Goal: Task Accomplishment & Management: Use online tool/utility

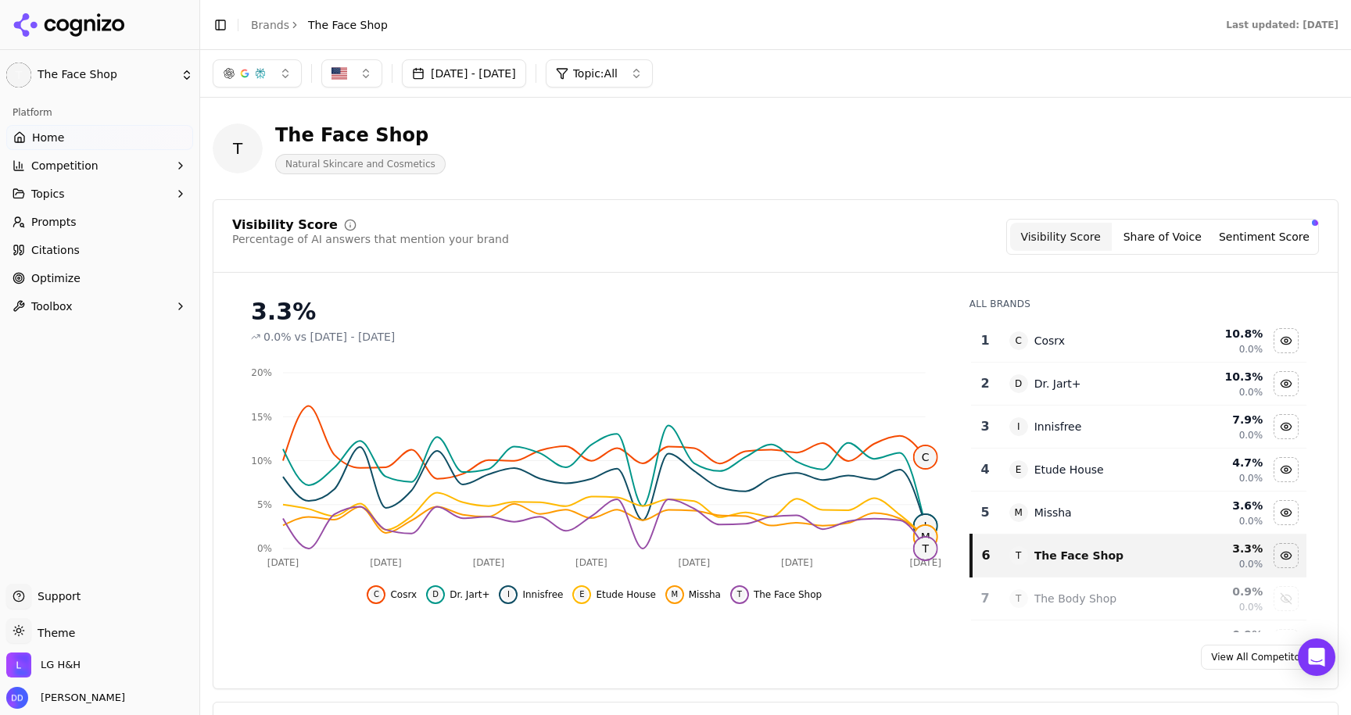
click at [265, 21] on link "Brands" at bounding box center [270, 25] width 38 height 13
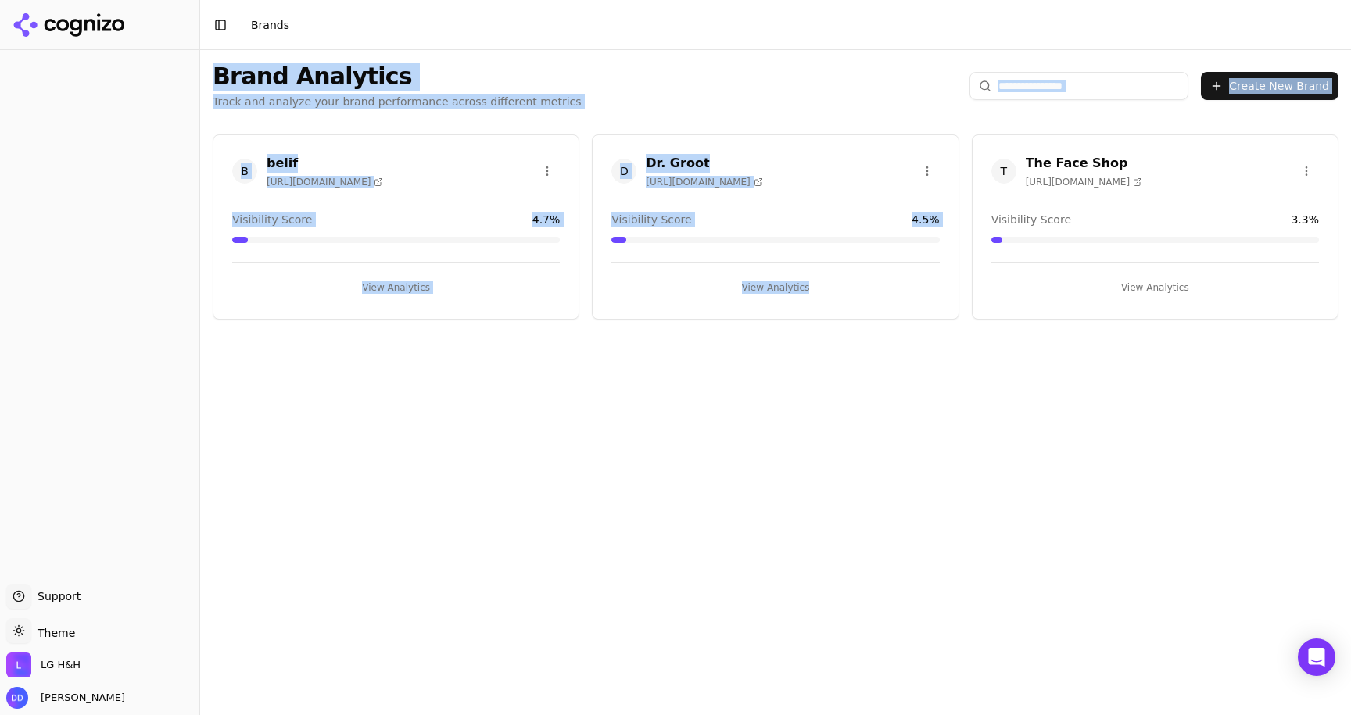
drag, startPoint x: 210, startPoint y: 72, endPoint x: 960, endPoint y: 410, distance: 823.4
click at [960, 410] on div "Brand Analytics Track and analyze your brand performance across different metri…" at bounding box center [775, 382] width 1151 height 665
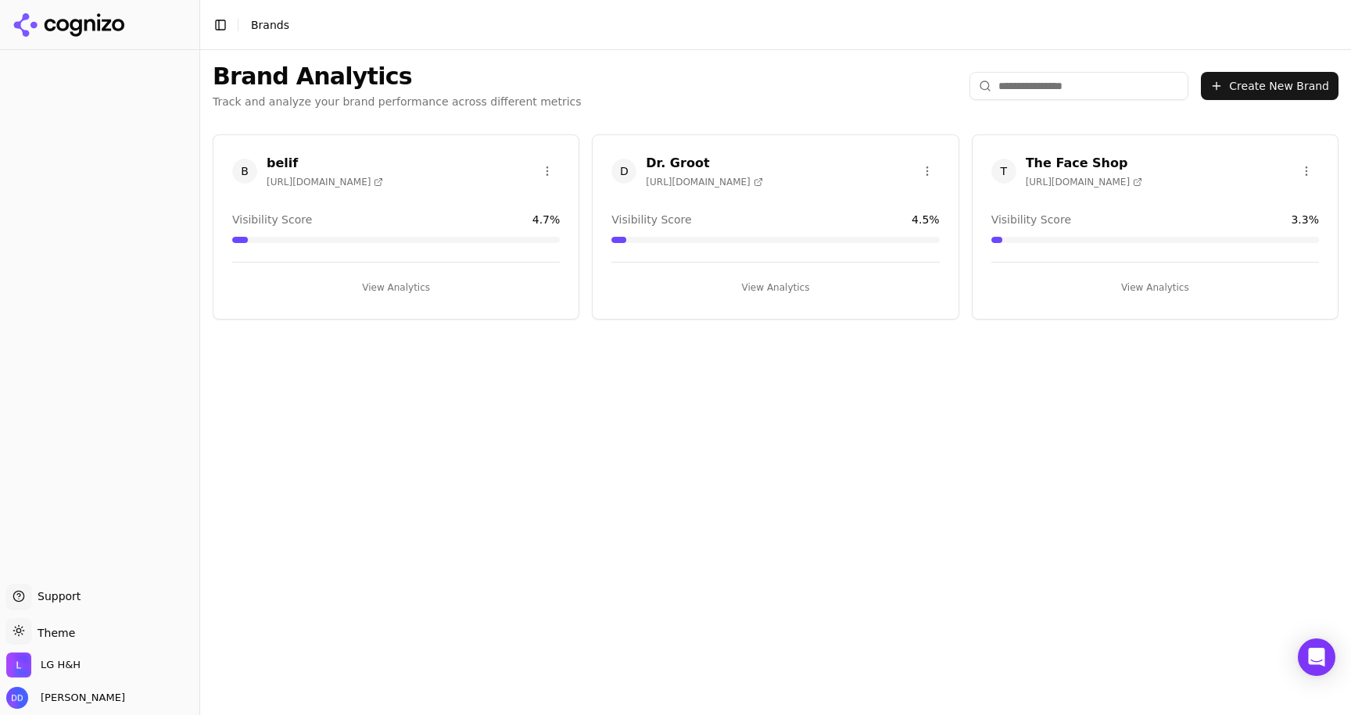
click at [833, 408] on div "Brand Analytics Track and analyze your brand performance across different metri…" at bounding box center [775, 382] width 1151 height 665
click at [410, 285] on button "View Analytics" at bounding box center [396, 287] width 328 height 25
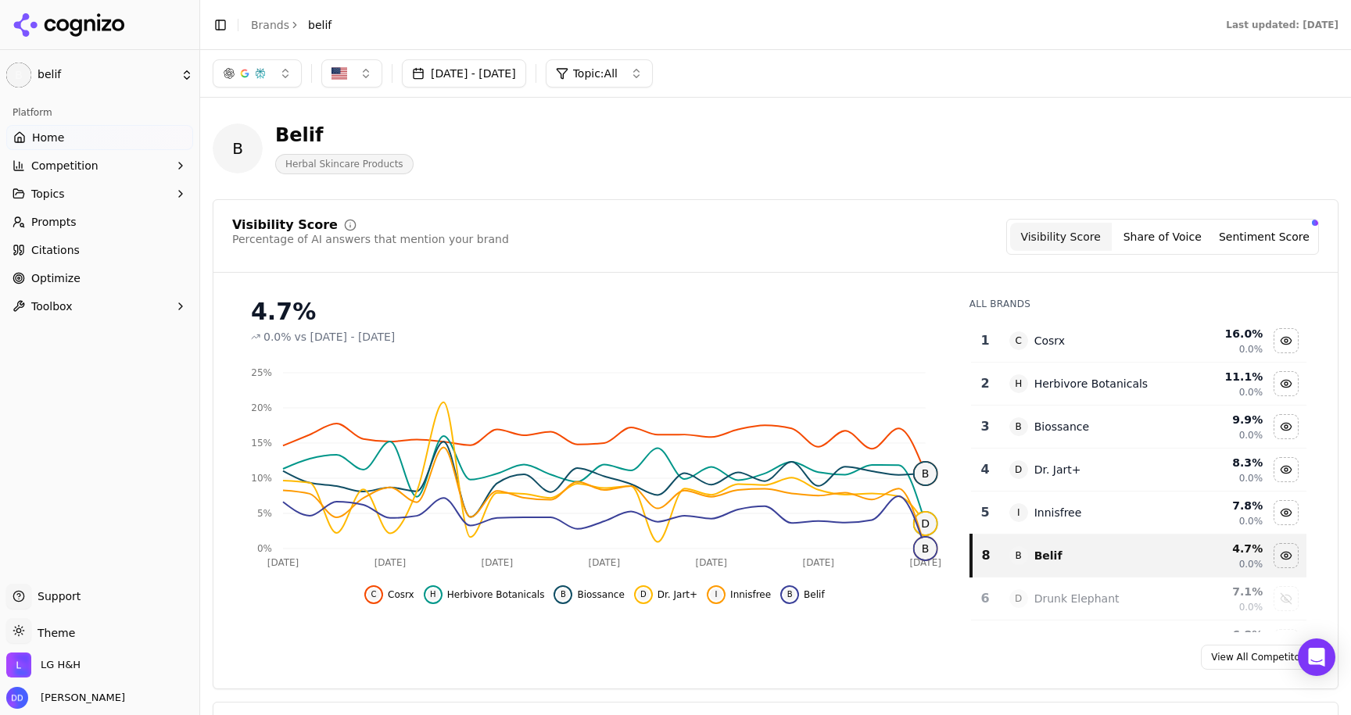
click at [83, 280] on link "Optimize" at bounding box center [99, 278] width 187 height 25
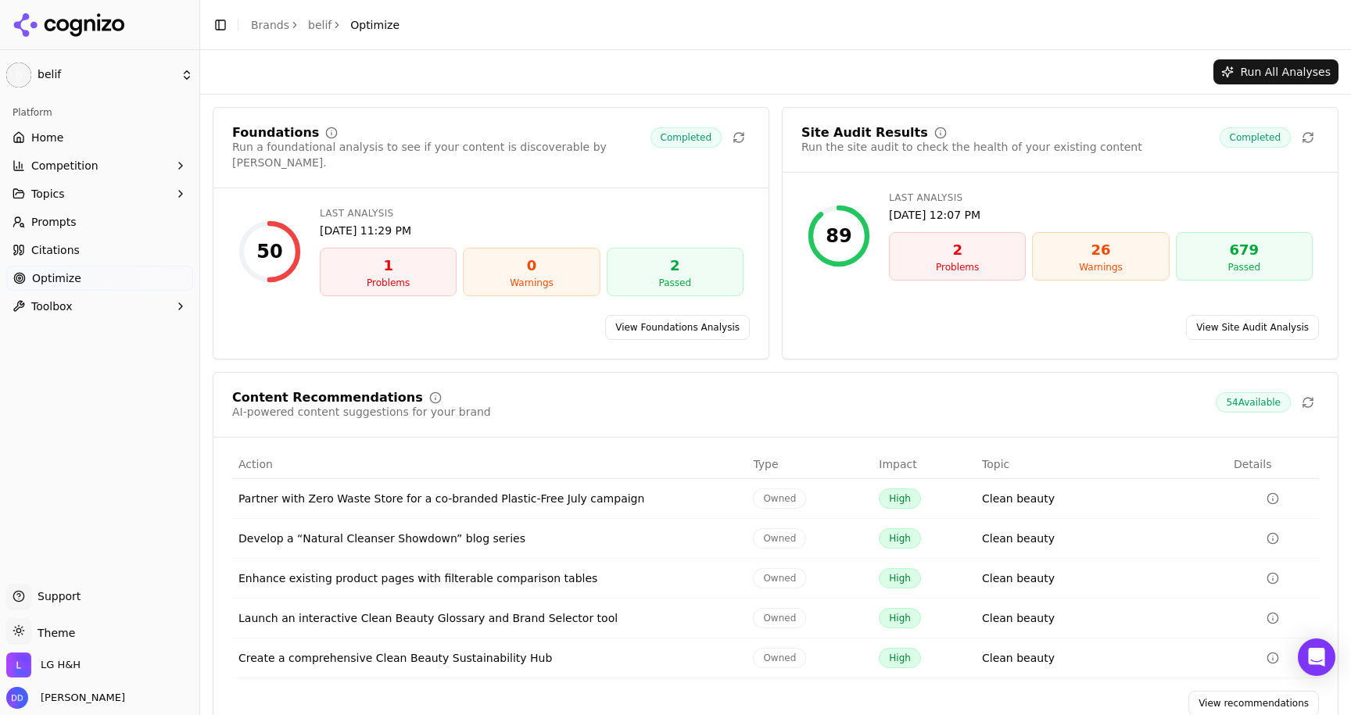
click at [689, 318] on link "View Foundations Analysis" at bounding box center [677, 327] width 145 height 25
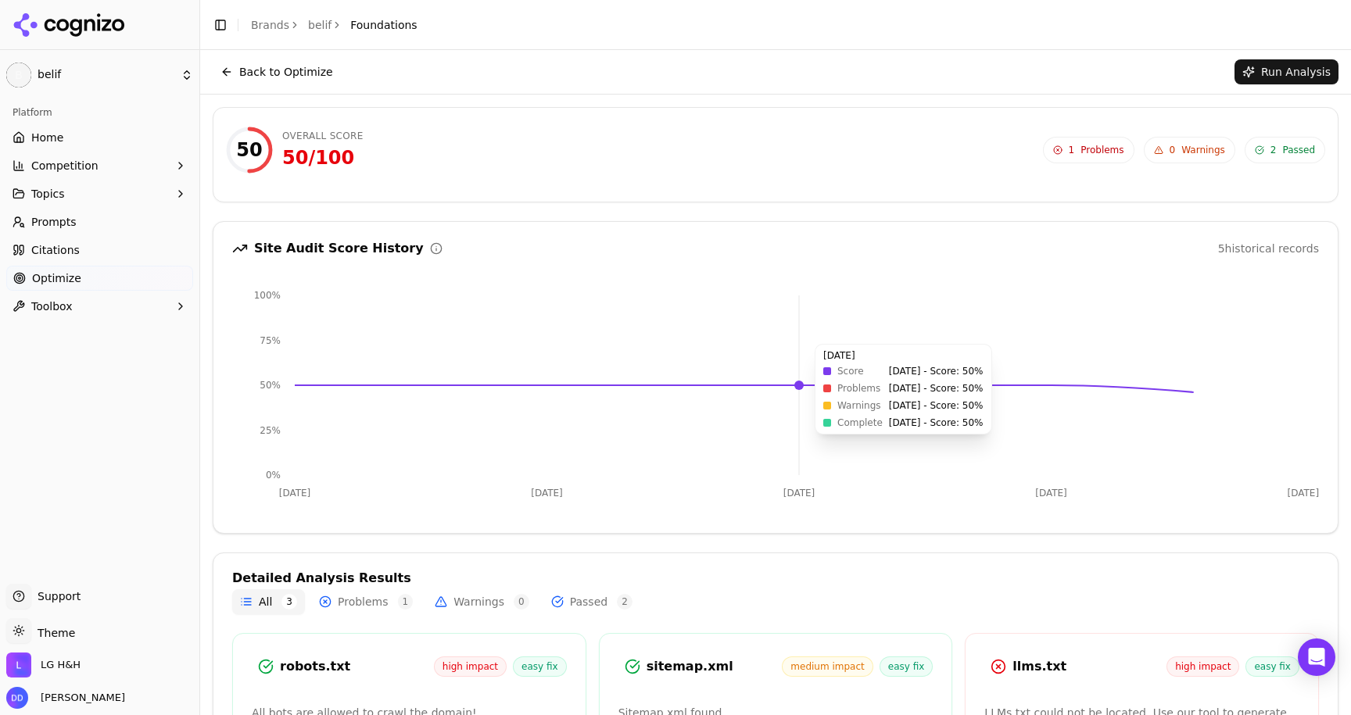
scroll to position [161, 0]
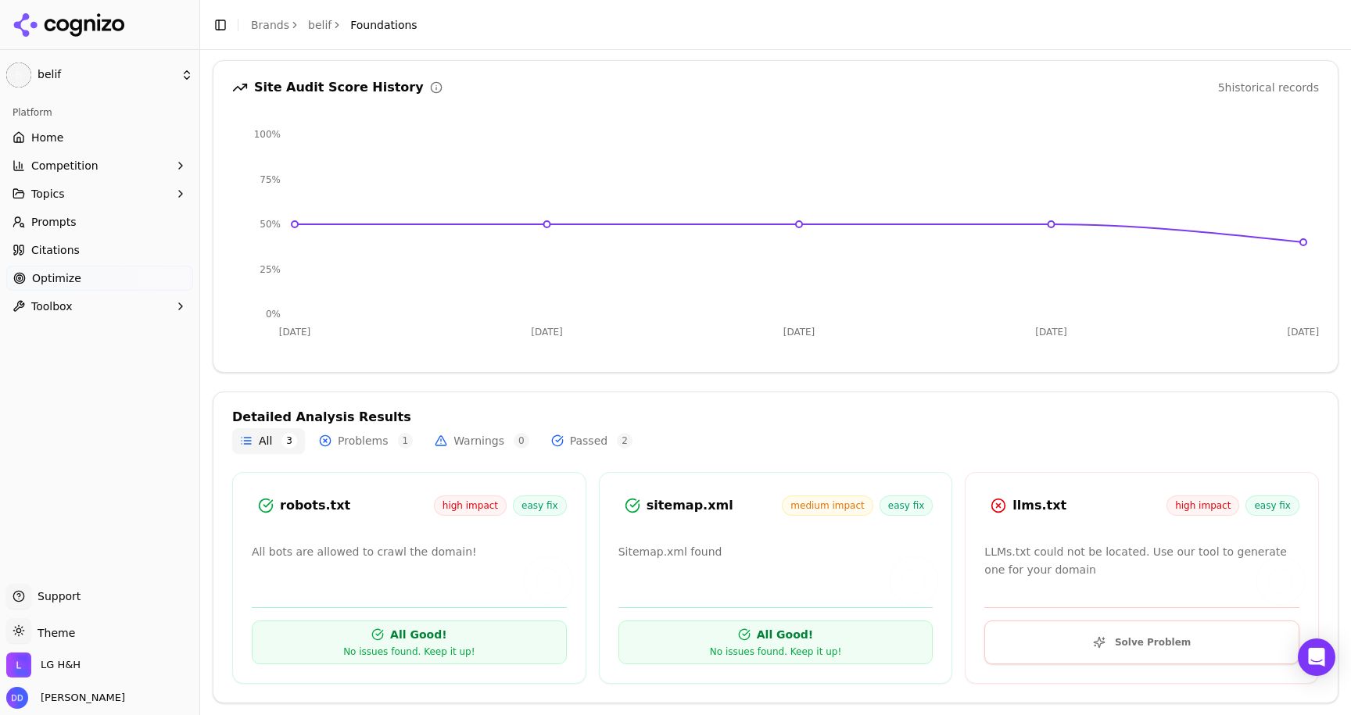
click at [1089, 632] on button "Solve Problem" at bounding box center [1141, 643] width 315 height 44
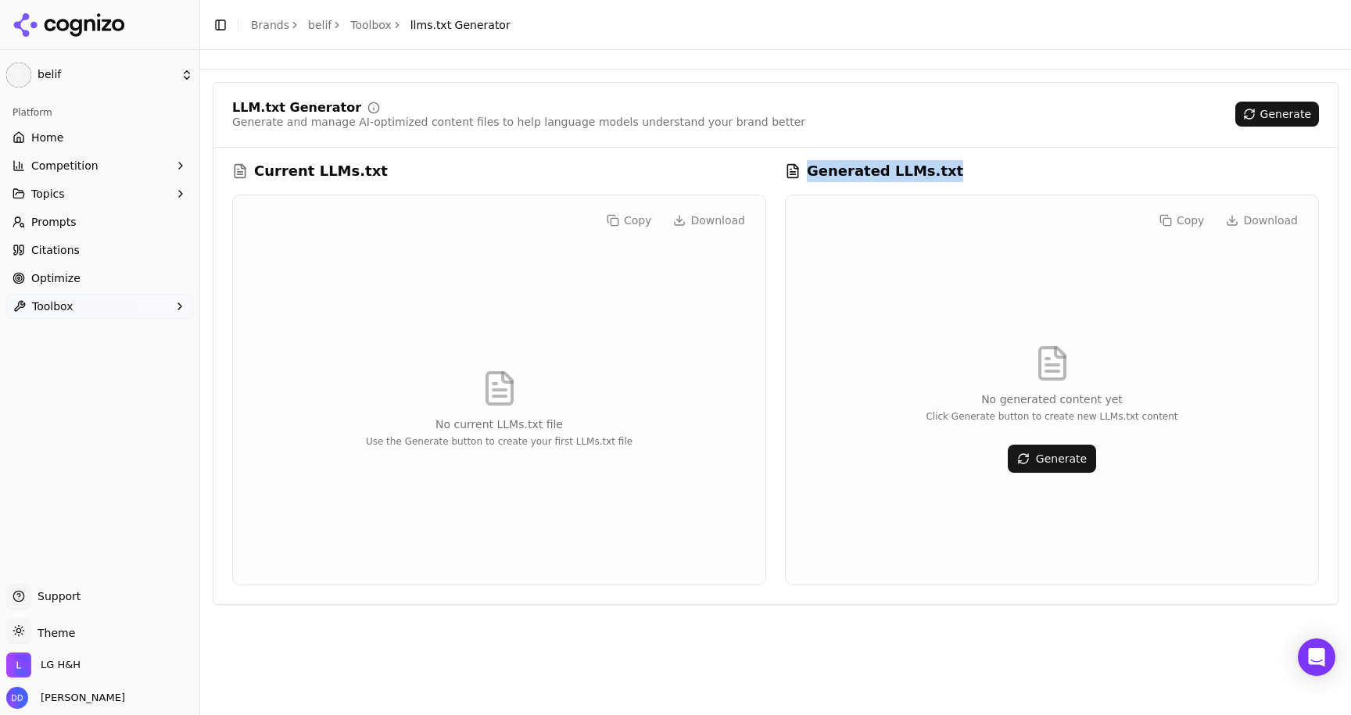
drag, startPoint x: 811, startPoint y: 169, endPoint x: 1057, endPoint y: 167, distance: 246.3
click at [1059, 168] on div "Generated LLMs.txt" at bounding box center [1052, 171] width 534 height 22
click at [927, 166] on h3 "Generated LLMs.txt" at bounding box center [885, 171] width 156 height 22
drag, startPoint x: 783, startPoint y: 165, endPoint x: 1039, endPoint y: 205, distance: 259.5
click at [1039, 205] on div "Current LLMs.txt Copy Download No current LLMs.txt file Use the Generate button…" at bounding box center [775, 372] width 1087 height 425
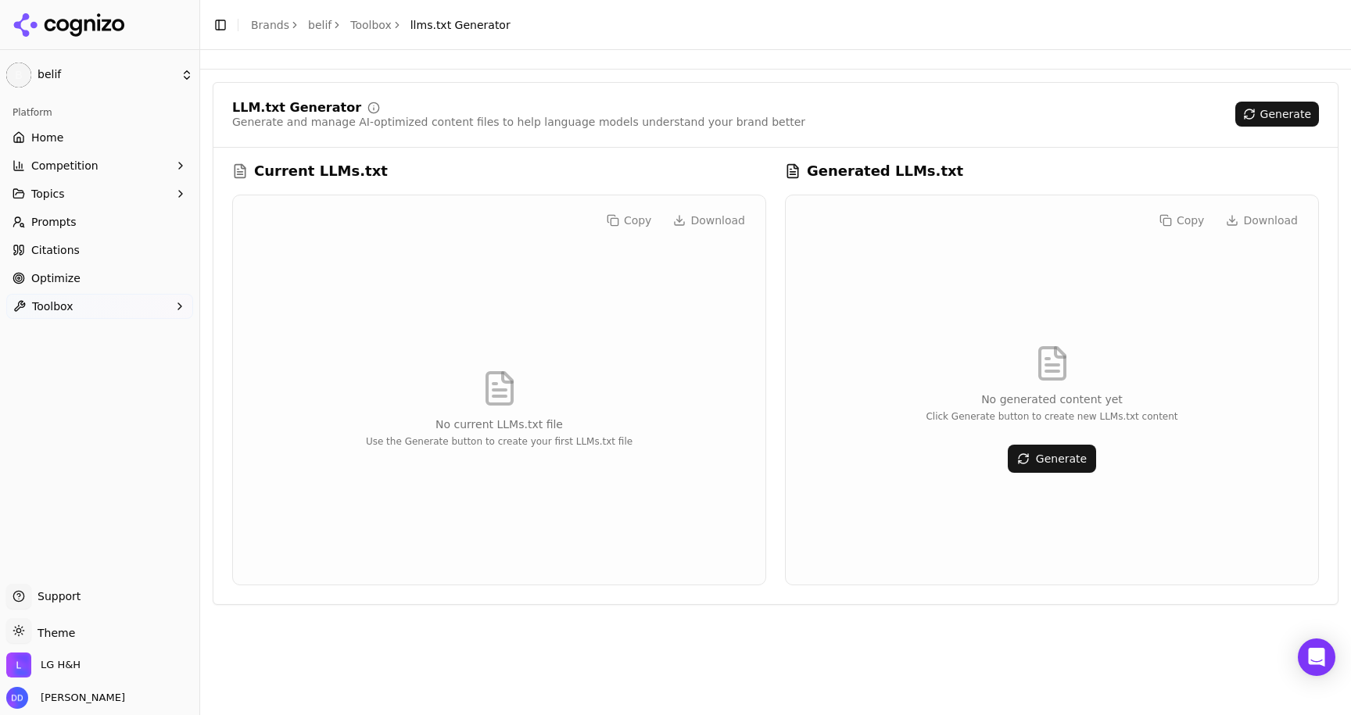
click at [955, 175] on div "Generated LLMs.txt" at bounding box center [1052, 171] width 534 height 22
drag, startPoint x: 786, startPoint y: 171, endPoint x: 1023, endPoint y: 170, distance: 236.9
click at [1023, 170] on div "Generated LLMs.txt" at bounding box center [1052, 171] width 534 height 22
click at [658, 79] on div "LLM.txt Generator Generate and manage AI-optimized content files to help langua…" at bounding box center [775, 344] width 1151 height 548
click at [88, 134] on link "Home" at bounding box center [99, 137] width 187 height 25
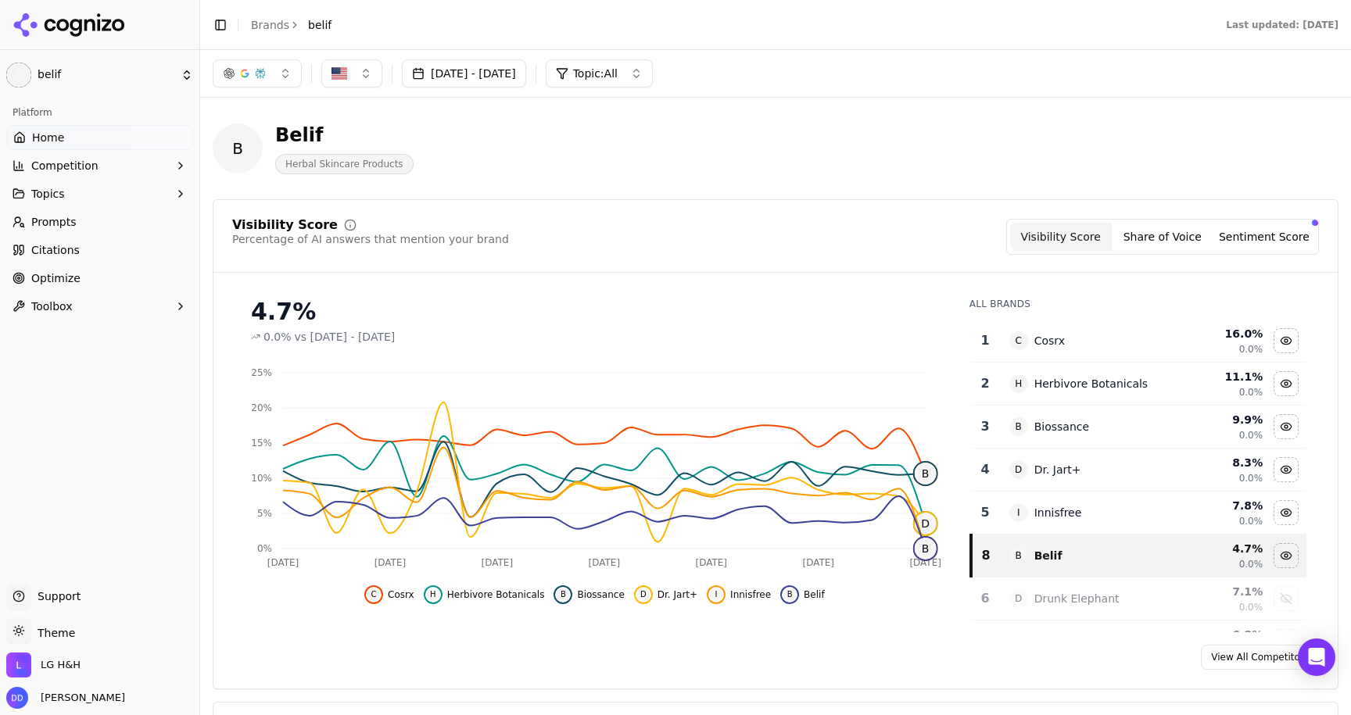
click at [272, 20] on link "Brands" at bounding box center [270, 25] width 38 height 13
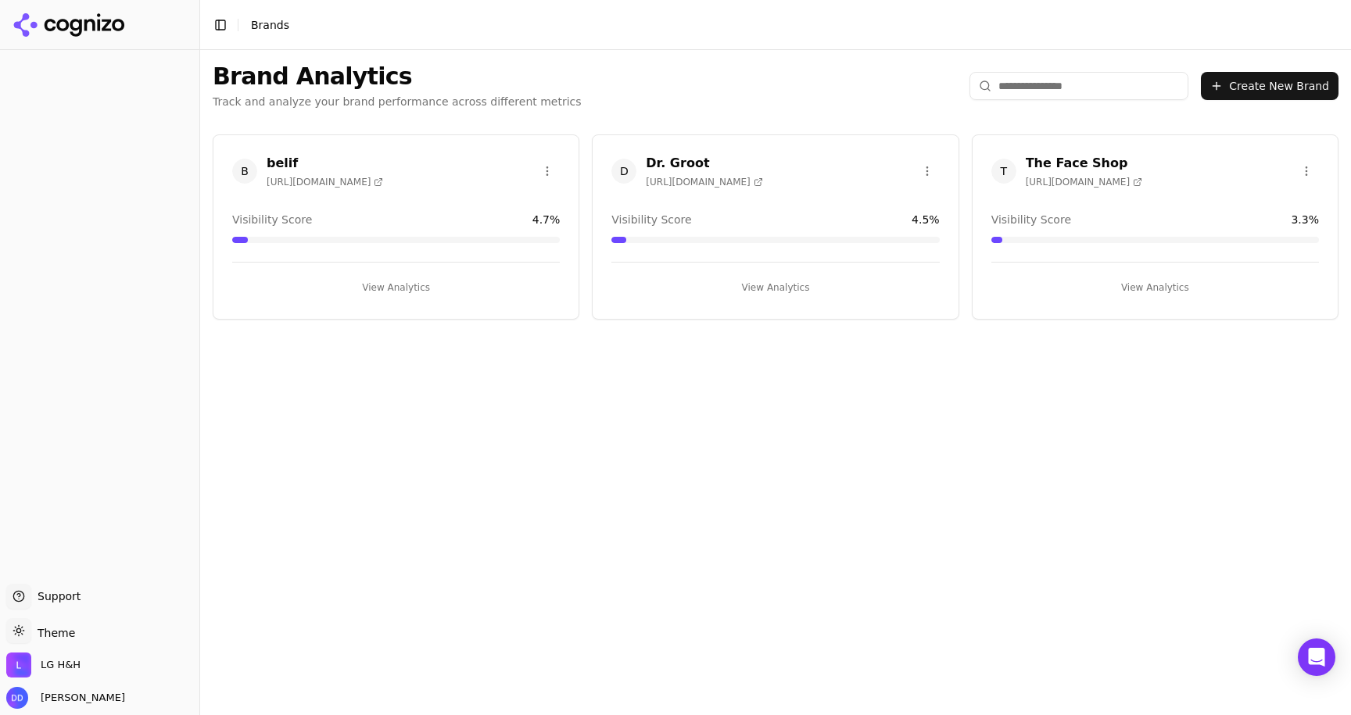
click at [378, 282] on button "View Analytics" at bounding box center [396, 287] width 328 height 25
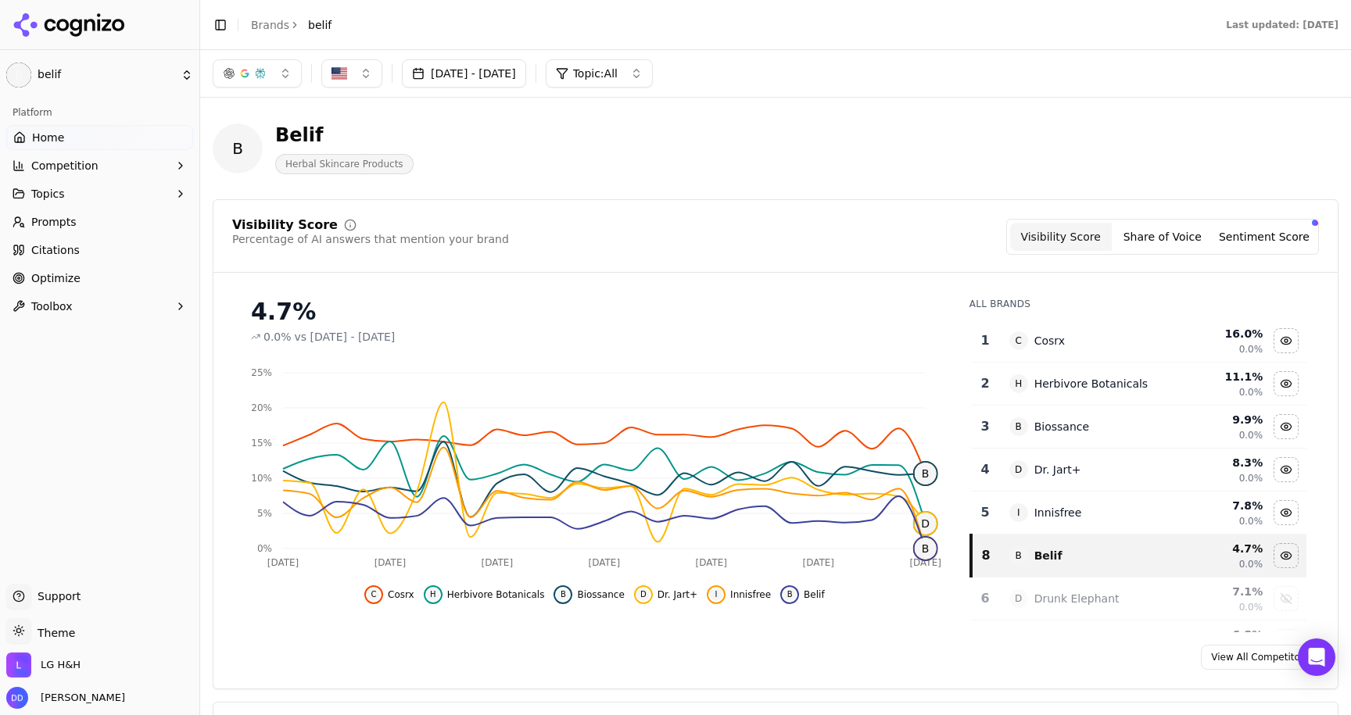
click at [74, 277] on span "Optimize" at bounding box center [55, 279] width 49 height 16
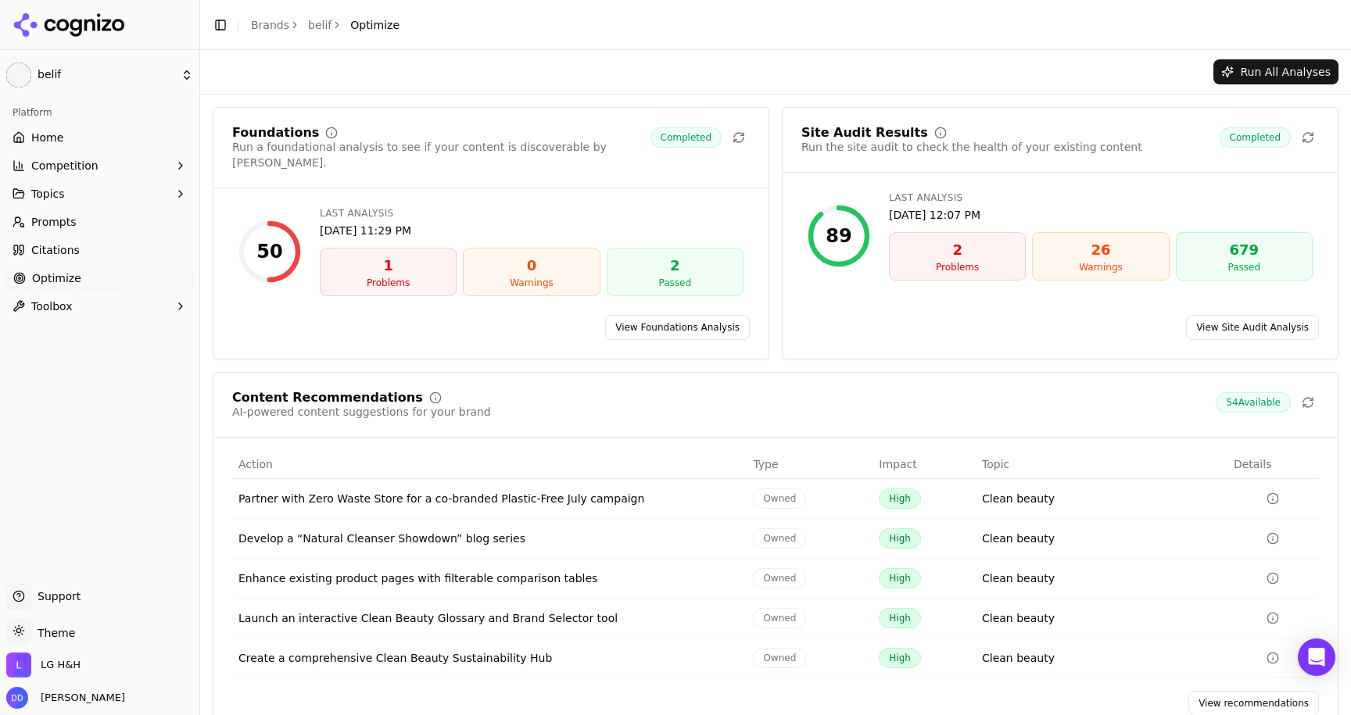
click at [1242, 315] on link "View Site Audit Analysis" at bounding box center [1252, 327] width 133 height 25
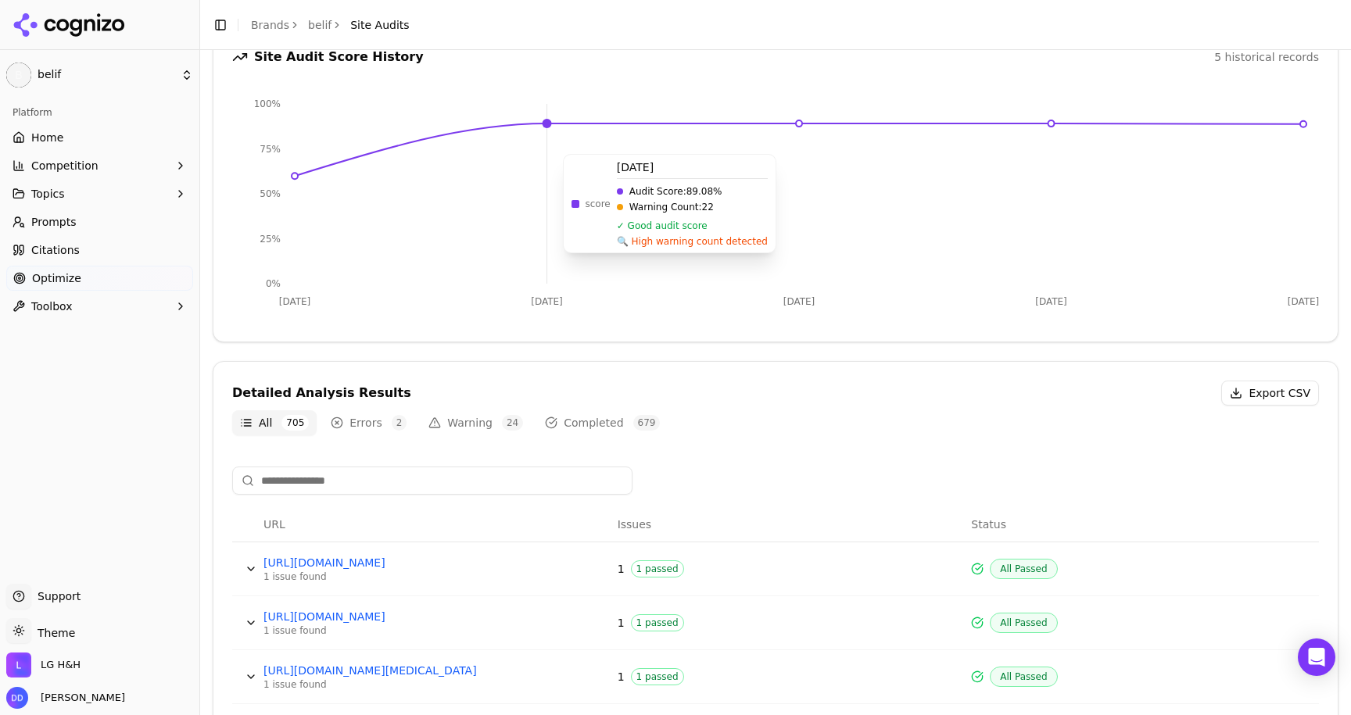
scroll to position [198, 0]
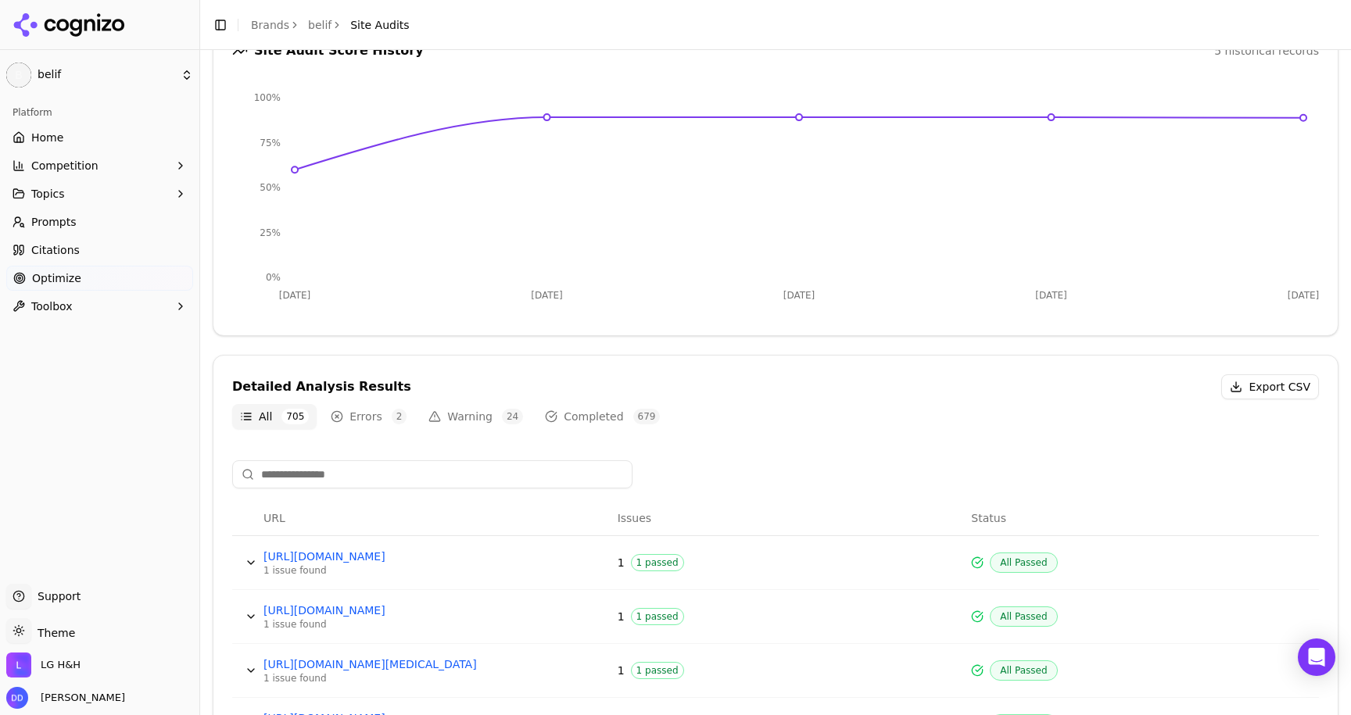
click at [465, 418] on button "Warning 24" at bounding box center [476, 416] width 110 height 25
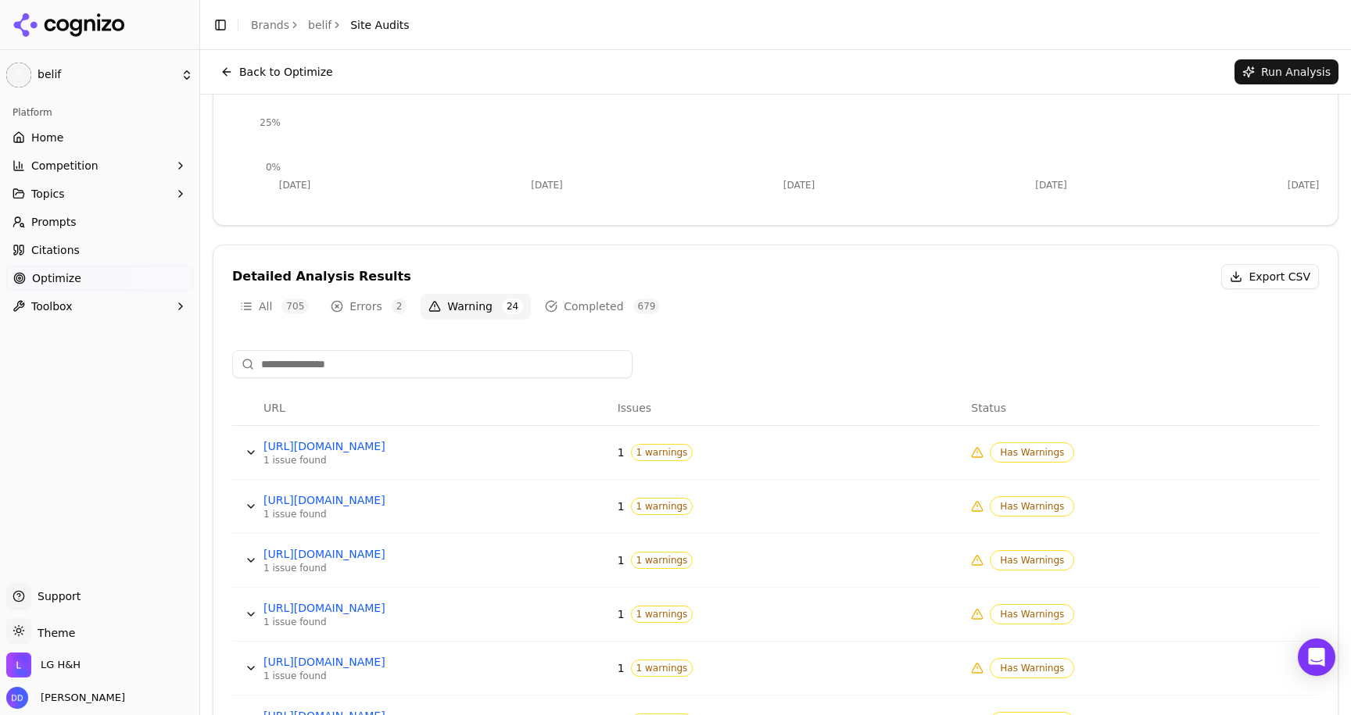
scroll to position [299, 0]
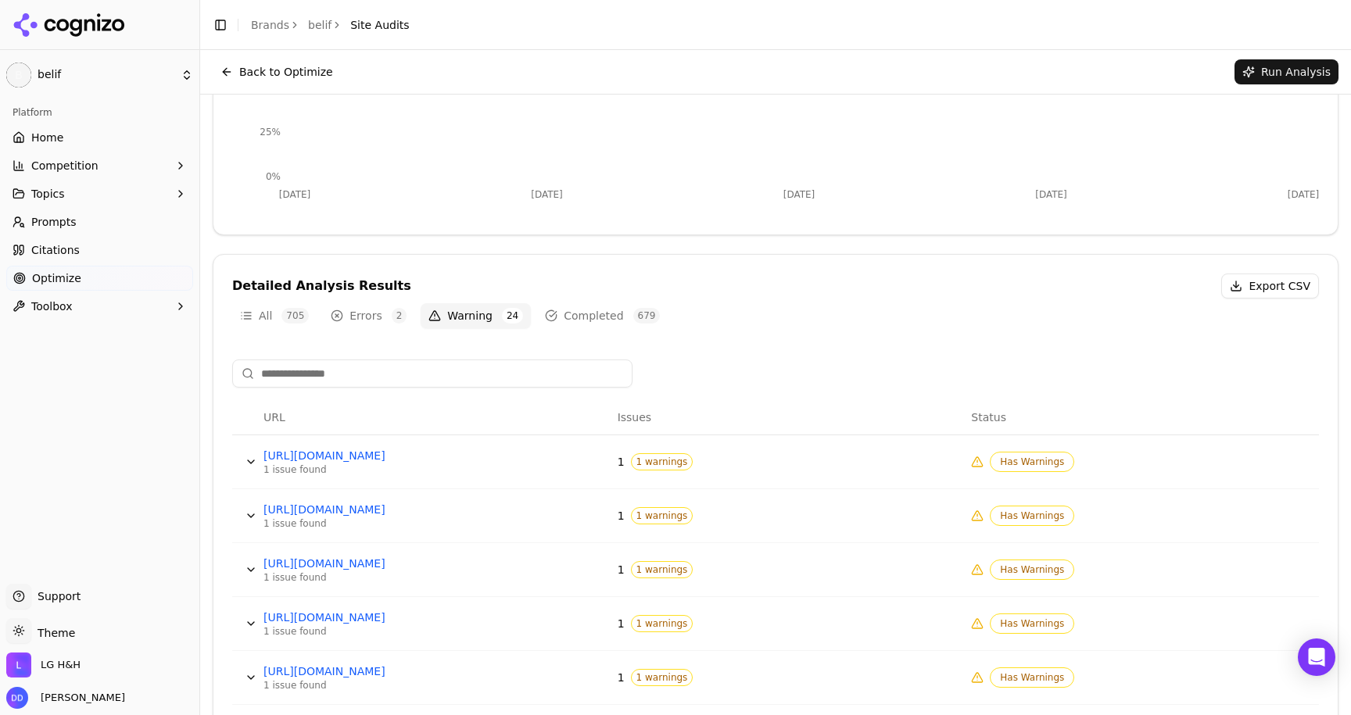
click at [359, 319] on button "Errors 2" at bounding box center [368, 315] width 91 height 25
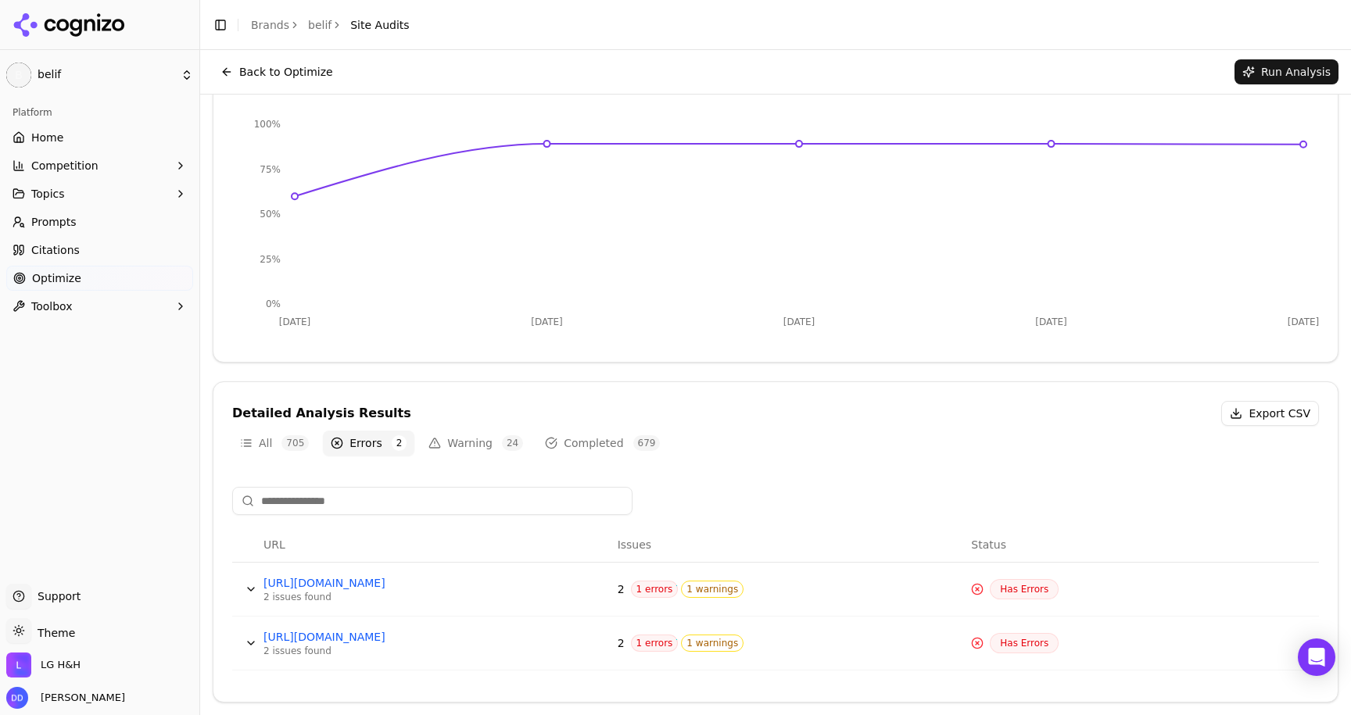
click at [250, 640] on button "Data table" at bounding box center [250, 643] width 25 height 25
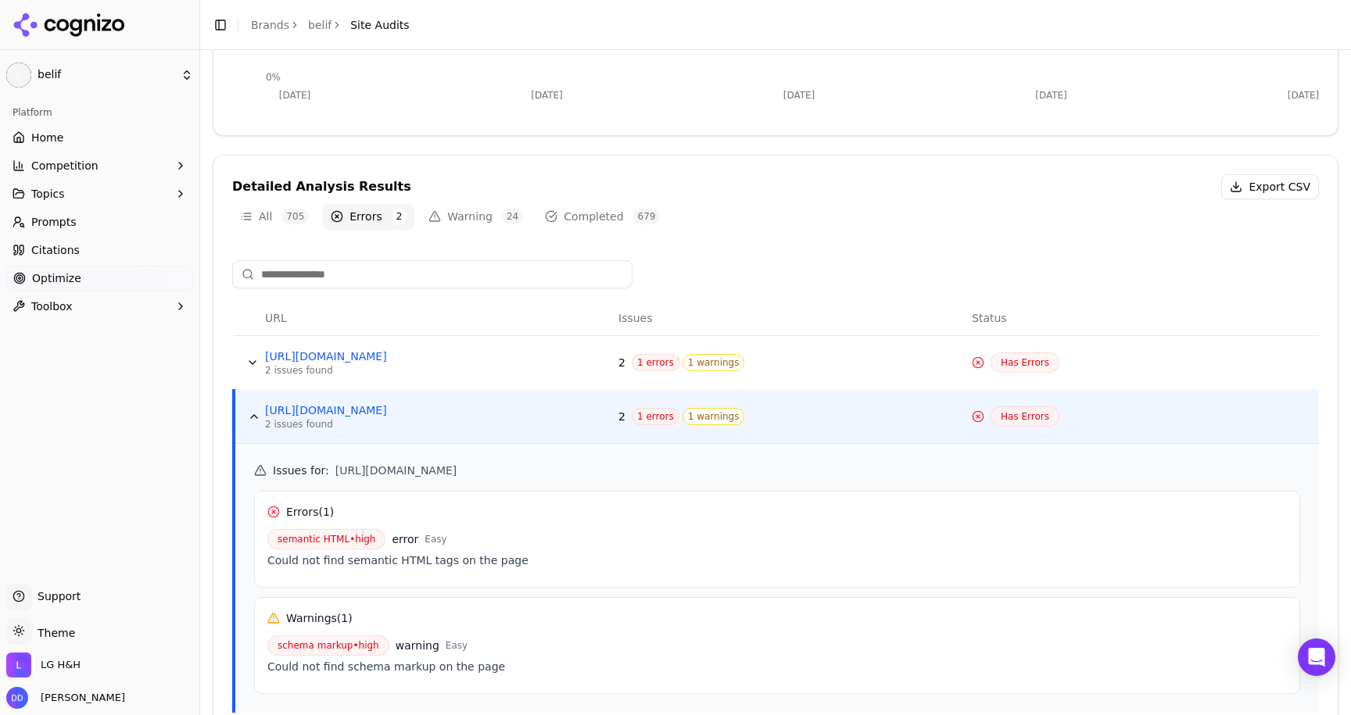
scroll to position [440, 0]
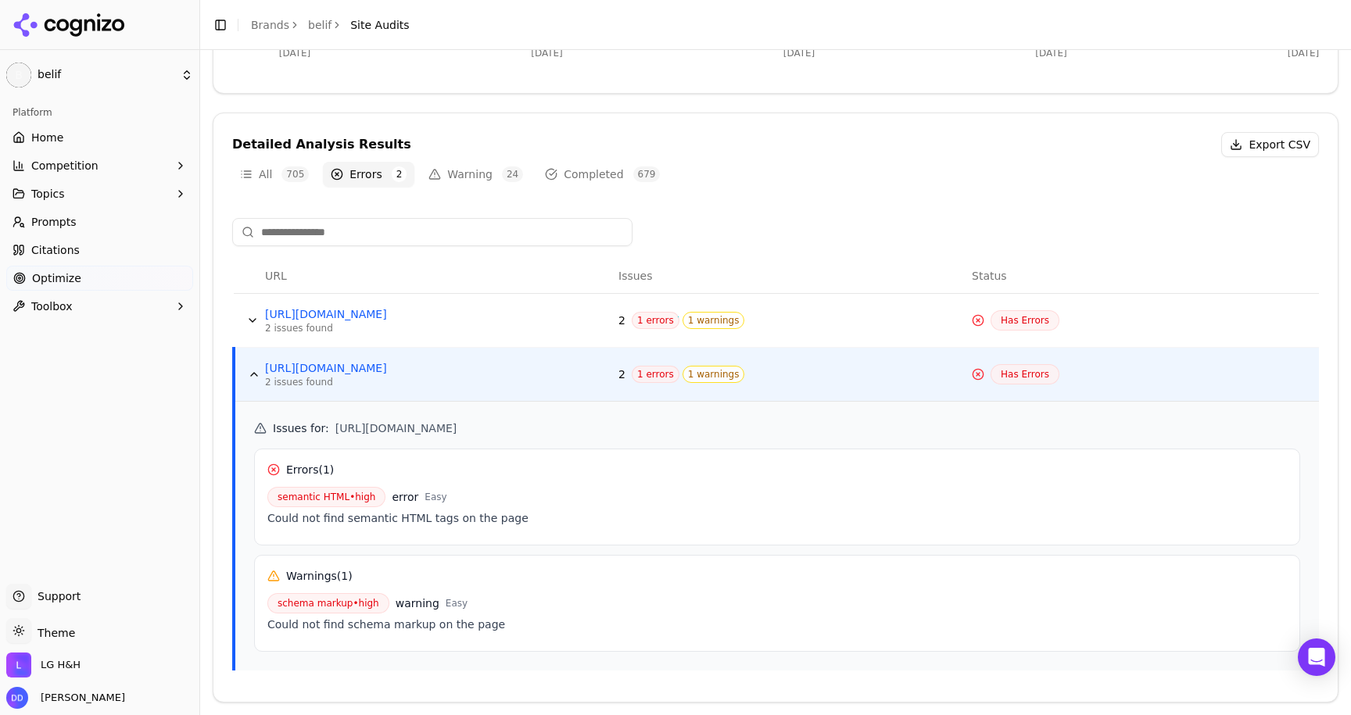
click at [249, 321] on button "Data table" at bounding box center [252, 320] width 25 height 25
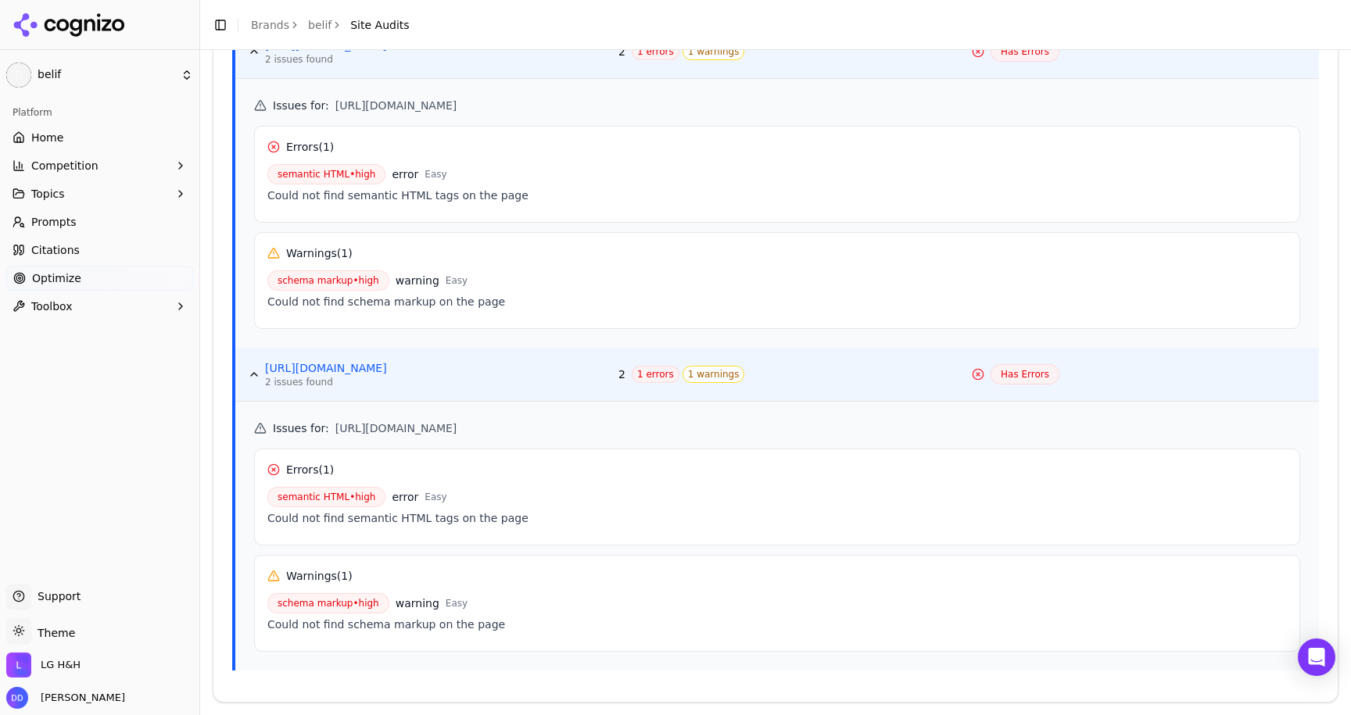
scroll to position [0, 0]
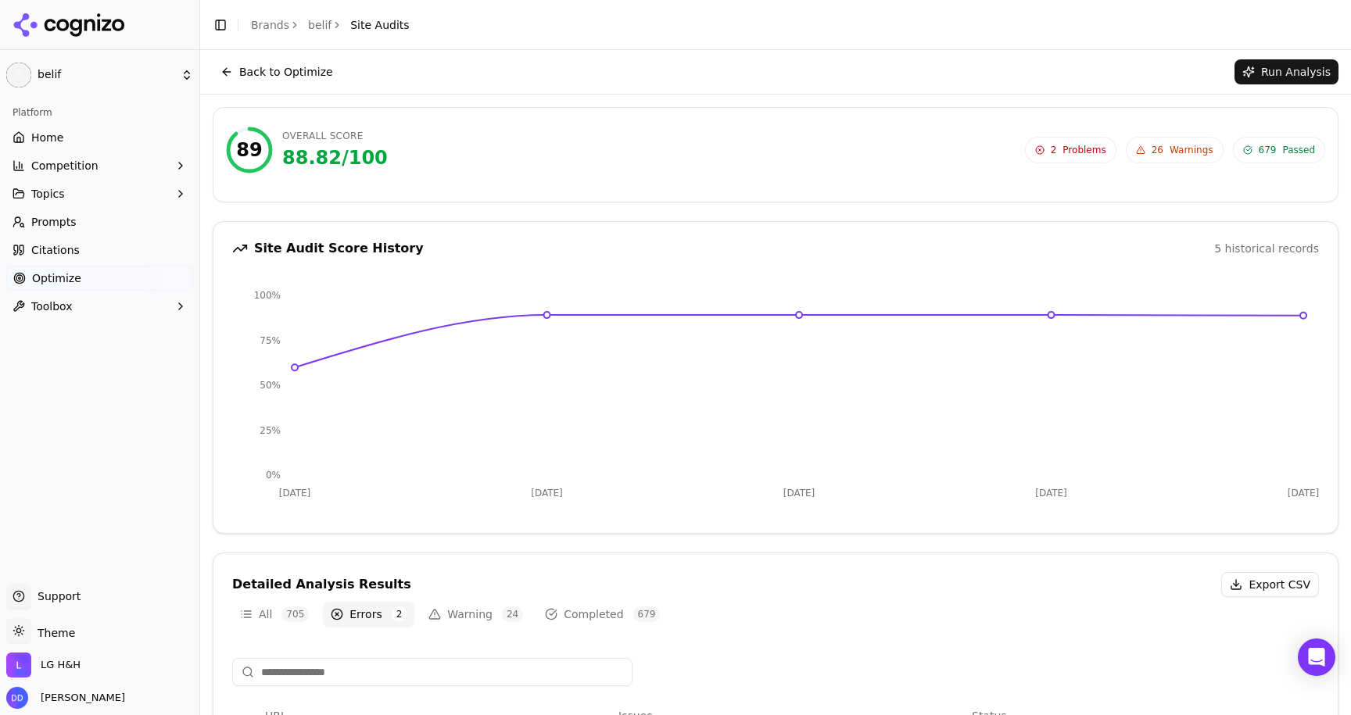
click at [253, 65] on button "Back to Optimize" at bounding box center [277, 71] width 128 height 25
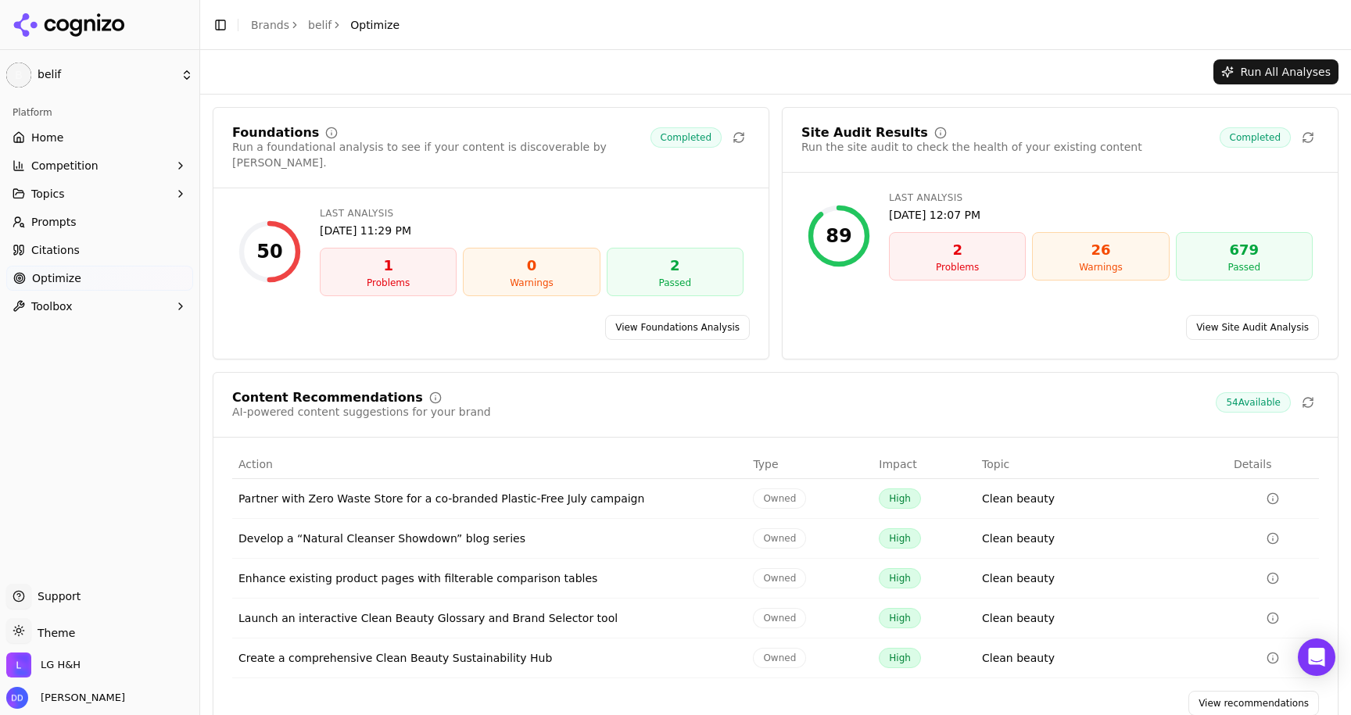
click at [267, 30] on link "Brands" at bounding box center [270, 25] width 38 height 13
